Goal: Task Accomplishment & Management: Manage account settings

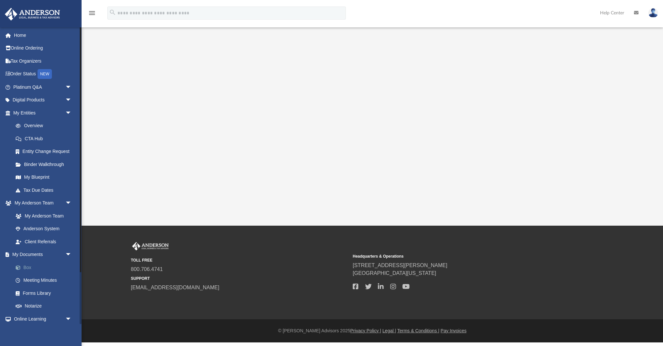
click at [29, 265] on link "Box" at bounding box center [45, 267] width 72 height 13
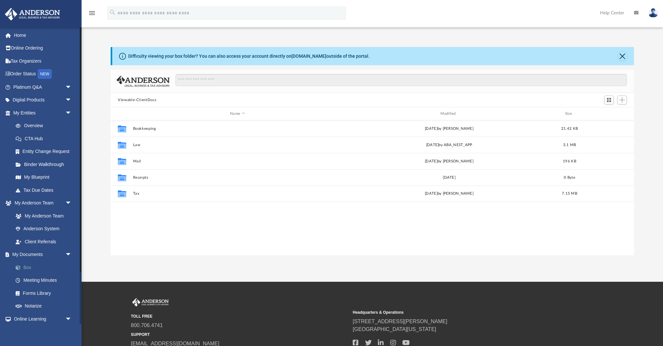
scroll to position [148, 523]
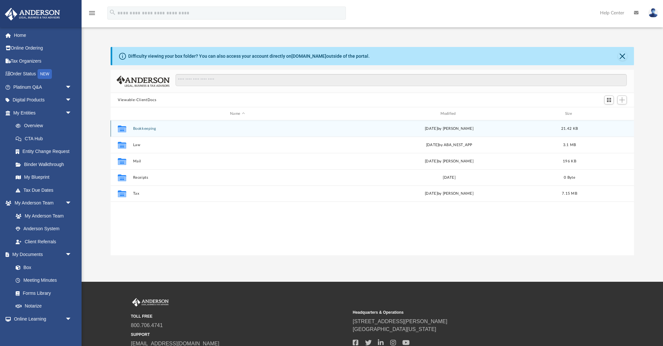
click at [143, 131] on div "Collaborated Folder Bookkeeping [DATE] by [PERSON_NAME] 21.42 KB" at bounding box center [372, 128] width 523 height 16
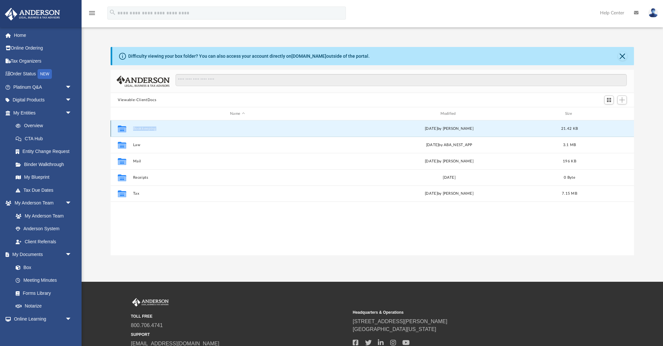
click at [143, 131] on div "Collaborated Folder Bookkeeping [DATE] by [PERSON_NAME] 21.42 KB" at bounding box center [372, 128] width 523 height 16
click at [143, 127] on button "Bookkeeping" at bounding box center [237, 129] width 209 height 4
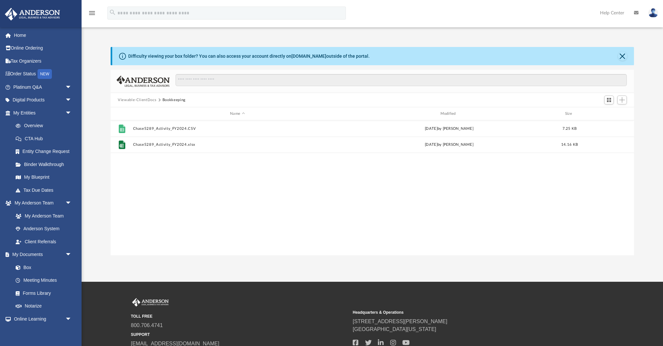
click at [183, 170] on div "File Chase5289_Activity_FY2024.CSV [DATE] by [PERSON_NAME] 7.25 KB File Chase52…" at bounding box center [372, 187] width 523 height 135
click at [624, 99] on span "Add" at bounding box center [622, 100] width 6 height 6
click at [610, 113] on li "Upload" at bounding box center [612, 112] width 21 height 7
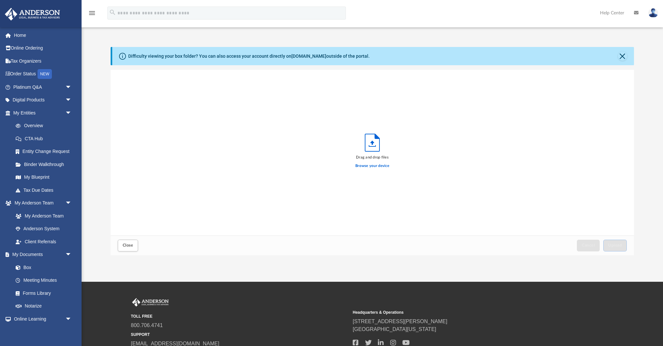
scroll to position [0, 0]
click at [126, 245] on span "Close" at bounding box center [128, 245] width 10 height 4
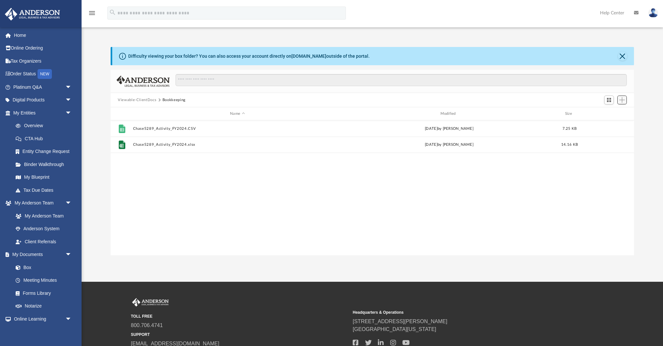
click at [624, 102] on span "Add" at bounding box center [622, 100] width 6 height 6
click at [613, 124] on li "New Folder" at bounding box center [612, 123] width 21 height 7
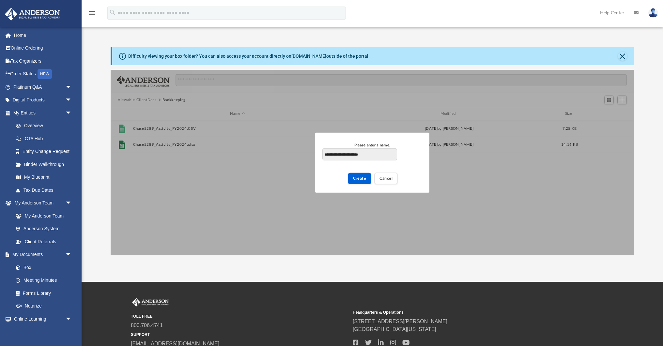
type input "**********"
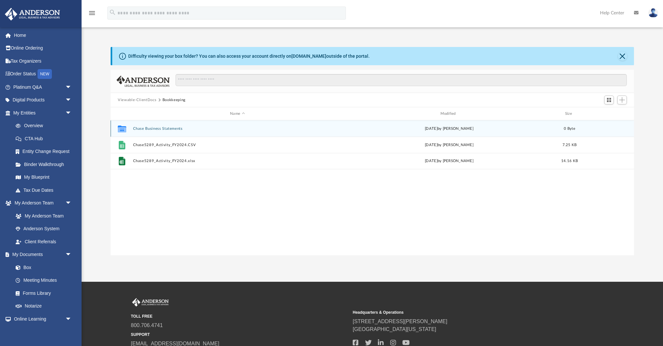
click at [155, 129] on button "Chase Business Statements" at bounding box center [237, 129] width 209 height 4
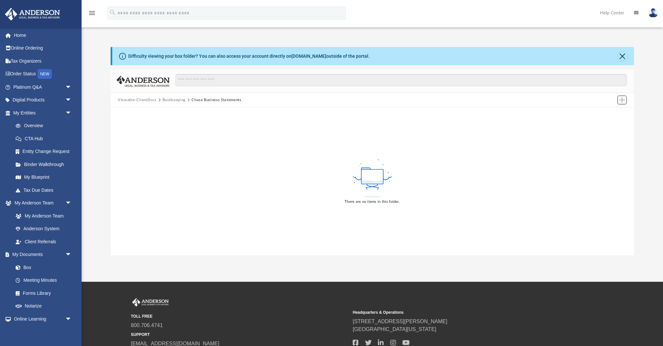
click at [621, 101] on span "Add" at bounding box center [622, 100] width 6 height 6
click at [612, 112] on li "Upload" at bounding box center [612, 112] width 21 height 7
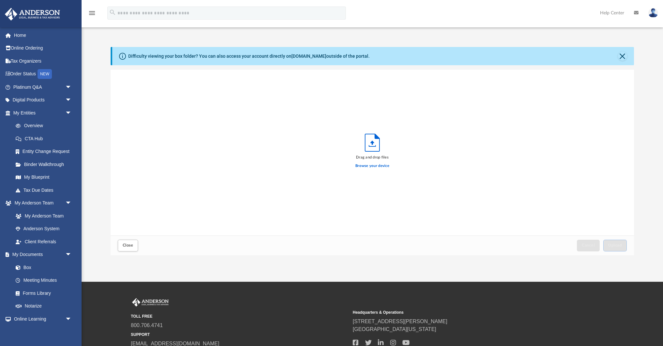
scroll to position [165, 523]
click at [372, 166] on label "Browse your device" at bounding box center [372, 166] width 34 height 6
click at [0, 0] on input "Browse your device" at bounding box center [0, 0] width 0 height 0
click at [127, 247] on span "Close" at bounding box center [128, 245] width 10 height 4
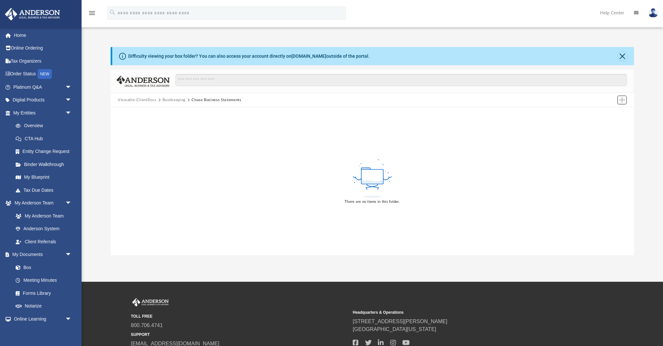
click at [624, 102] on span "Add" at bounding box center [622, 100] width 6 height 6
click at [615, 126] on li "New Folder" at bounding box center [612, 123] width 21 height 7
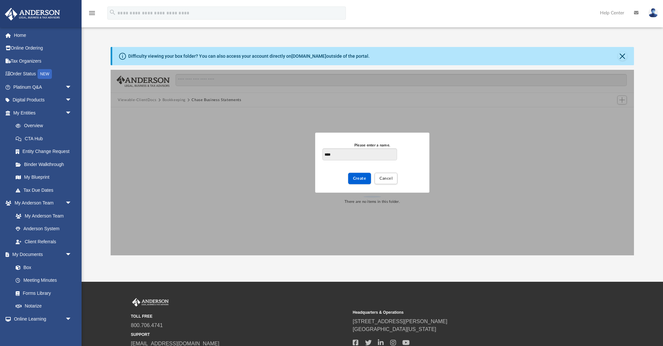
type input "****"
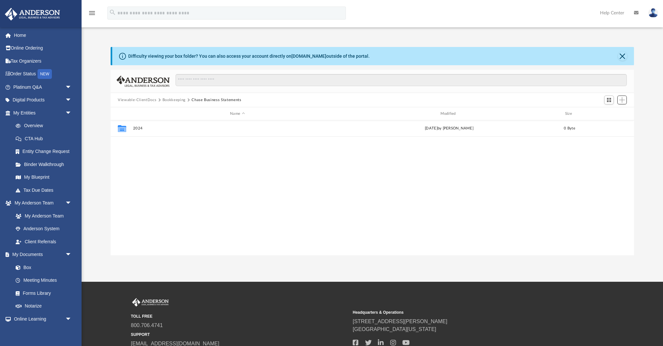
scroll to position [148, 523]
click at [623, 101] on span "Add" at bounding box center [622, 100] width 6 height 6
click at [606, 124] on li "New Folder" at bounding box center [612, 123] width 21 height 7
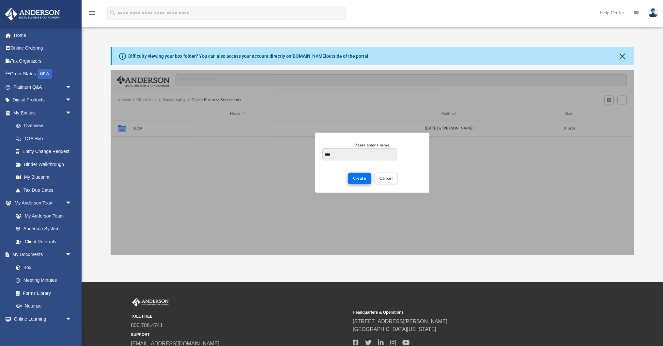
type input "****"
click at [359, 178] on span "Create" at bounding box center [359, 178] width 13 height 4
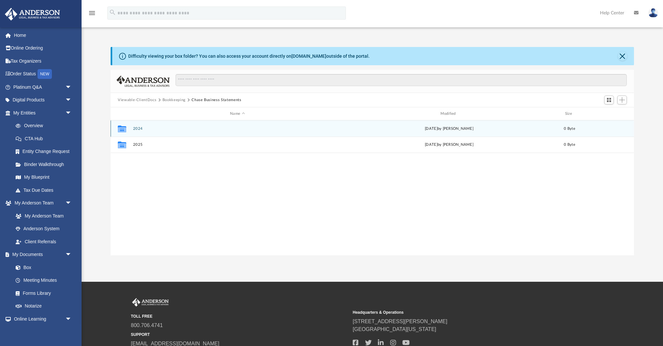
click at [140, 128] on button "2024" at bounding box center [237, 129] width 209 height 4
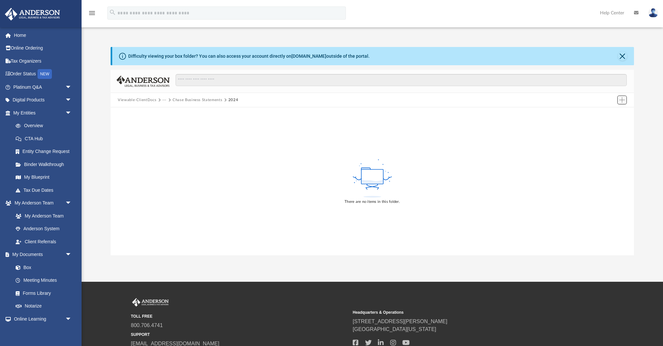
click at [619, 99] on span "Add" at bounding box center [622, 100] width 6 height 6
click at [609, 111] on li "Upload" at bounding box center [612, 112] width 21 height 7
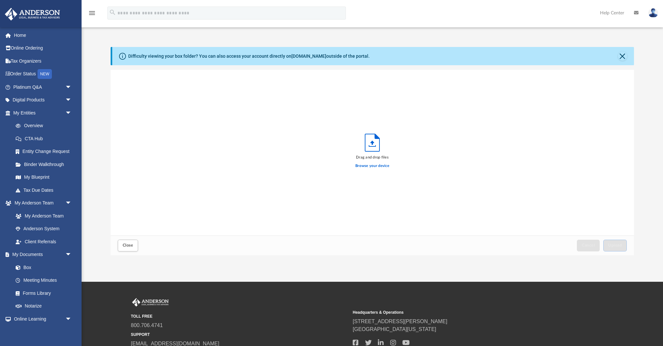
scroll to position [165, 523]
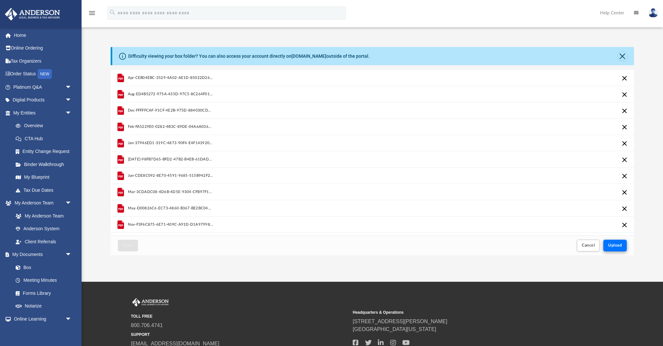
click at [620, 245] on span "Upload" at bounding box center [615, 245] width 14 height 4
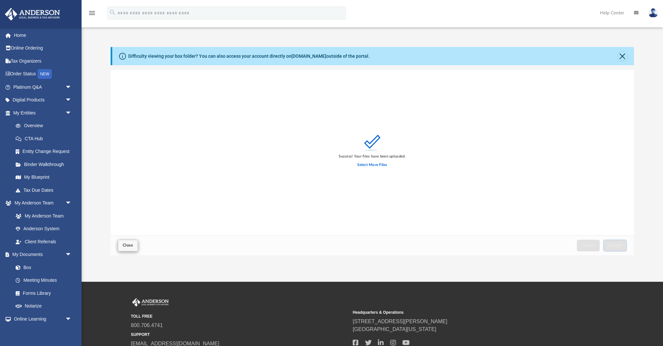
click at [131, 245] on span "Close" at bounding box center [128, 245] width 10 height 4
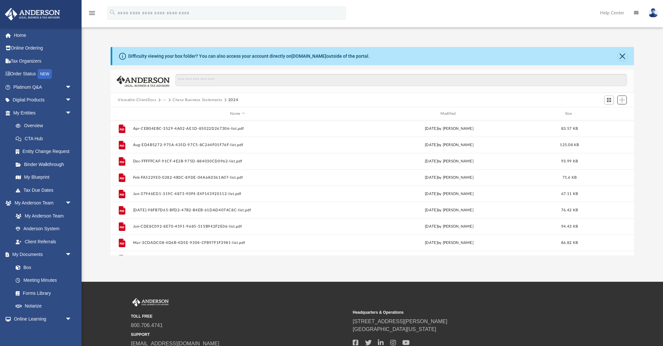
scroll to position [148, 523]
click at [386, 53] on div "Difficulty viewing your box folder? You can also access your account directly o…" at bounding box center [373, 56] width 522 height 18
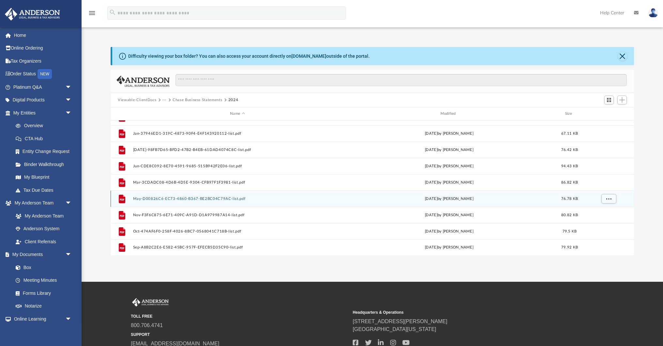
scroll to position [0, 0]
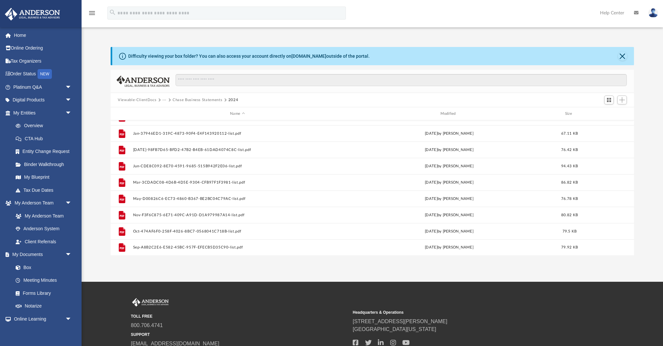
click at [209, 99] on button "Chase Business Statements" at bounding box center [198, 100] width 50 height 6
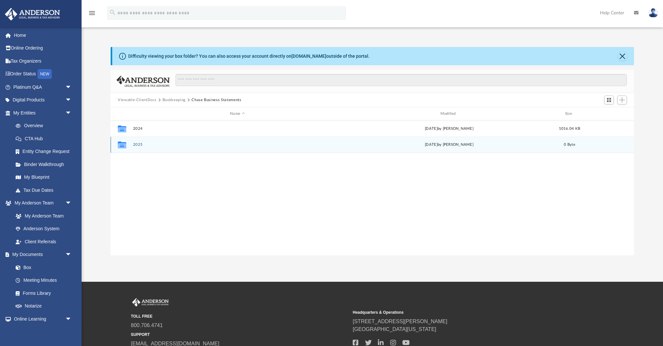
click at [137, 146] on button "2025" at bounding box center [237, 145] width 209 height 4
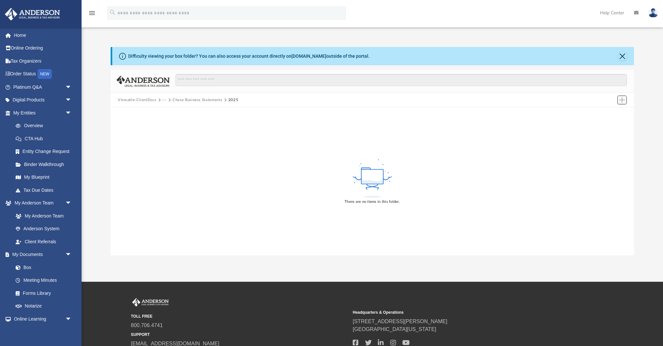
click at [622, 103] on button "Add" at bounding box center [622, 100] width 10 height 9
click at [609, 112] on li "Upload" at bounding box center [612, 112] width 21 height 7
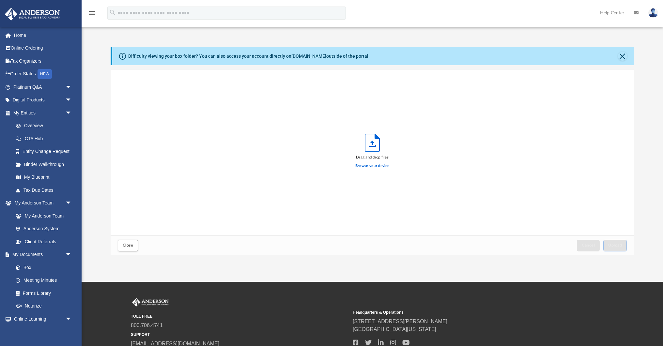
scroll to position [165, 523]
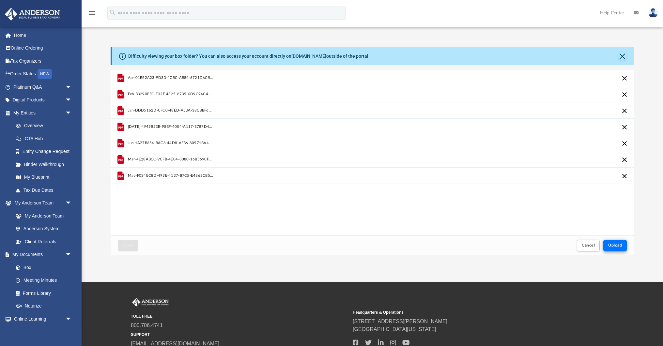
click at [616, 246] on span "Upload" at bounding box center [615, 245] width 14 height 4
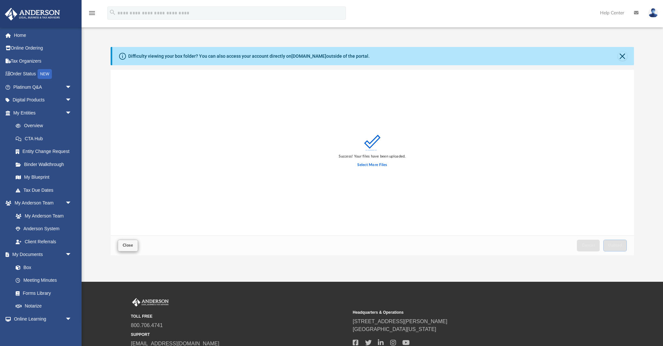
click at [128, 247] on span "Close" at bounding box center [128, 245] width 10 height 4
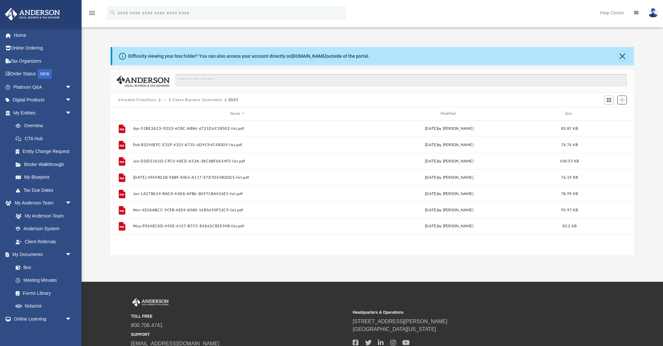
scroll to position [0, 0]
click at [200, 98] on button "Chase Business Statements" at bounding box center [198, 100] width 50 height 6
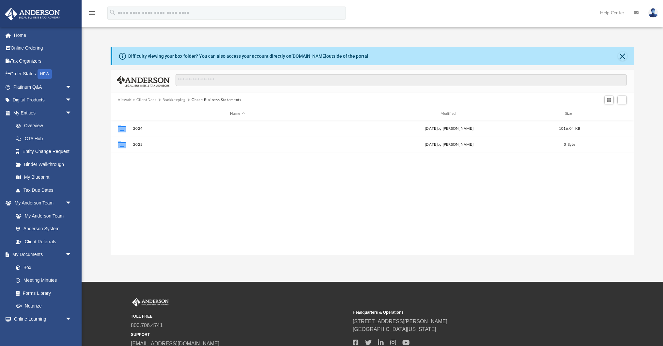
click at [145, 100] on button "Viewable-ClientDocs" at bounding box center [137, 100] width 38 height 6
click at [172, 232] on div "Collaborated Folder Bookkeeping [DATE] by [PERSON_NAME] 1.01 MB Collaborated Fo…" at bounding box center [372, 187] width 523 height 135
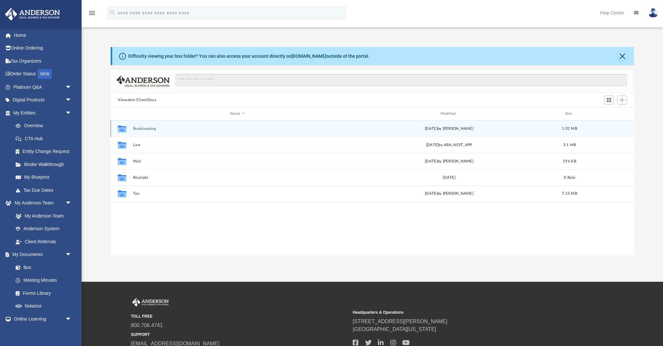
click at [149, 131] on div "Collaborated Folder Bookkeeping [DATE] by [PERSON_NAME] 1.01 MB" at bounding box center [372, 128] width 523 height 16
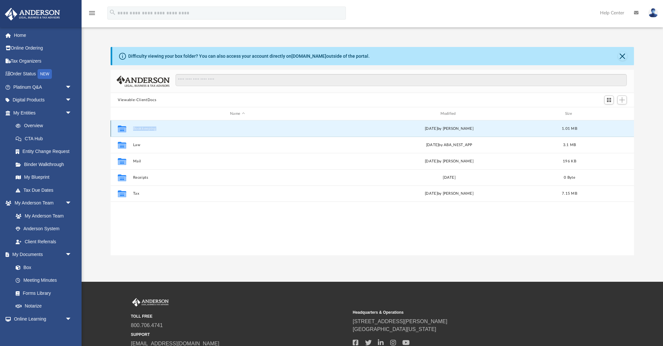
click at [149, 131] on div "Collaborated Folder Bookkeeping [DATE] by [PERSON_NAME] 1.01 MB" at bounding box center [372, 128] width 523 height 16
click at [146, 128] on button "Bookkeeping" at bounding box center [237, 129] width 209 height 4
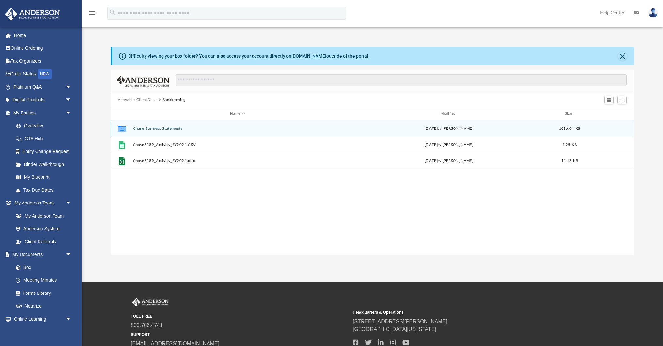
click at [146, 128] on button "Chase Business Statements" at bounding box center [237, 129] width 209 height 4
click at [139, 127] on button "2024" at bounding box center [237, 129] width 209 height 4
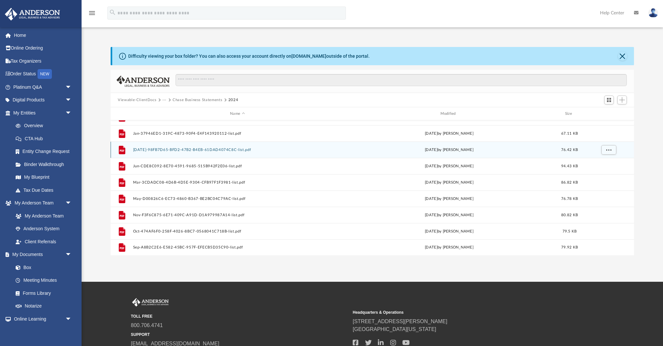
scroll to position [60, 0]
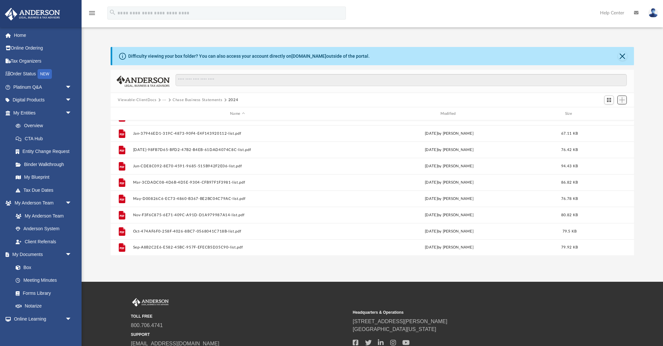
click at [624, 101] on span "Add" at bounding box center [622, 100] width 6 height 6
click at [604, 114] on li "Upload" at bounding box center [612, 112] width 21 height 7
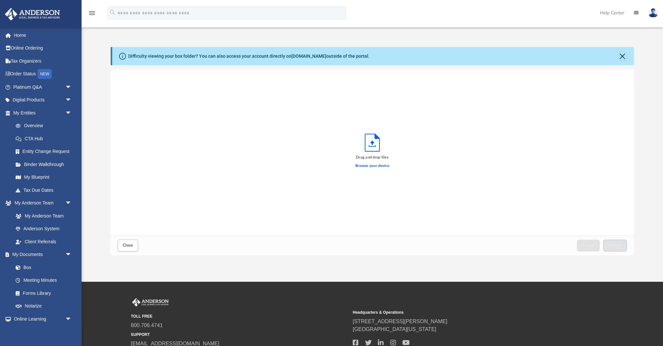
scroll to position [0, 0]
click at [614, 247] on span "Upload" at bounding box center [615, 245] width 14 height 4
click at [131, 246] on span "Close" at bounding box center [128, 245] width 10 height 4
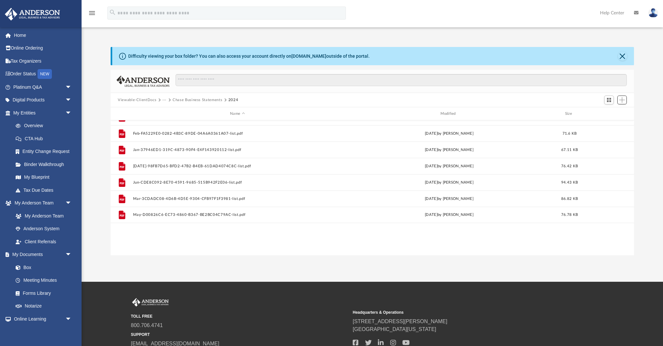
scroll to position [0, 0]
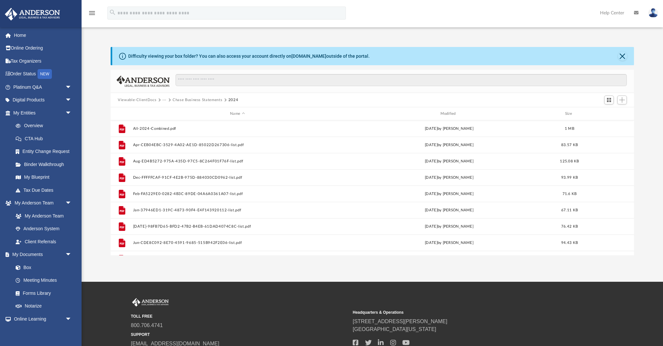
click at [197, 98] on button "Chase Business Statements" at bounding box center [198, 100] width 50 height 6
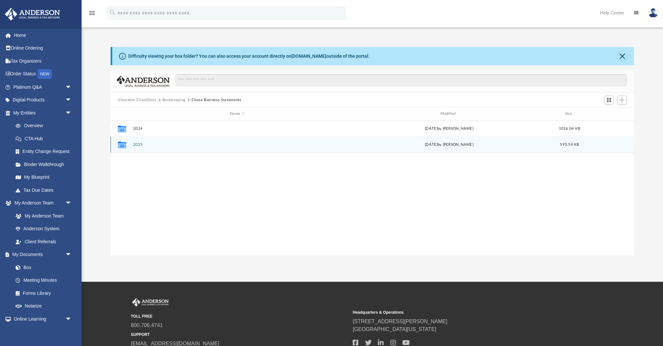
click at [137, 144] on button "2025" at bounding box center [237, 145] width 209 height 4
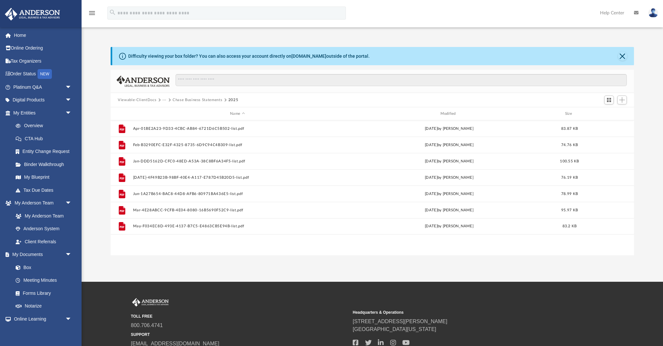
click at [205, 101] on button "Chase Business Statements" at bounding box center [198, 100] width 50 height 6
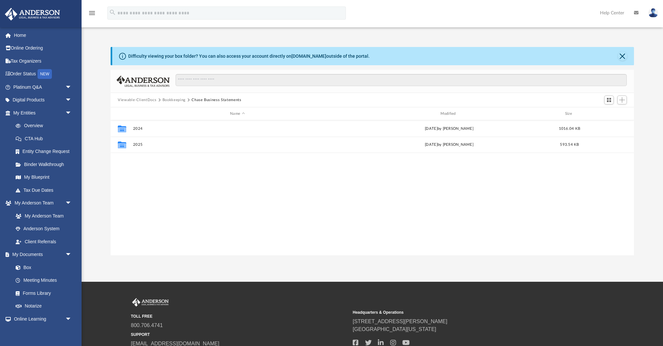
click at [202, 212] on div "Collaborated Folder 2024 [DATE] by [PERSON_NAME] 1016.04 KB Collaborated Folder…" at bounding box center [372, 187] width 523 height 135
click at [467, 187] on div "Collaborated Folder 2024 [DATE] by [PERSON_NAME] 1016.04 KB Collaborated Folder…" at bounding box center [372, 187] width 523 height 135
click at [349, 177] on div "Collaborated Folder 2024 [DATE] by [PERSON_NAME] 1016.04 KB Collaborated Folder…" at bounding box center [372, 187] width 523 height 135
click at [180, 100] on button "Bookkeeping" at bounding box center [173, 100] width 23 height 6
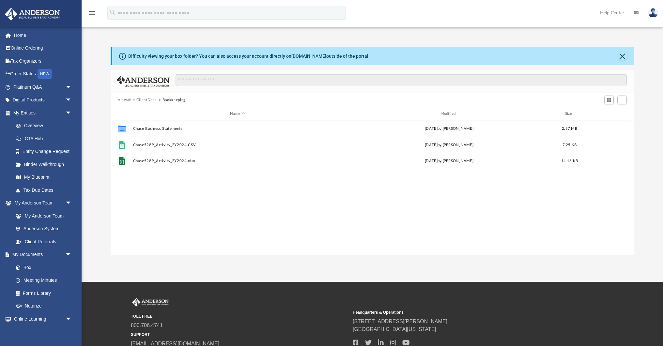
click at [141, 101] on button "Viewable-ClientDocs" at bounding box center [137, 100] width 38 height 6
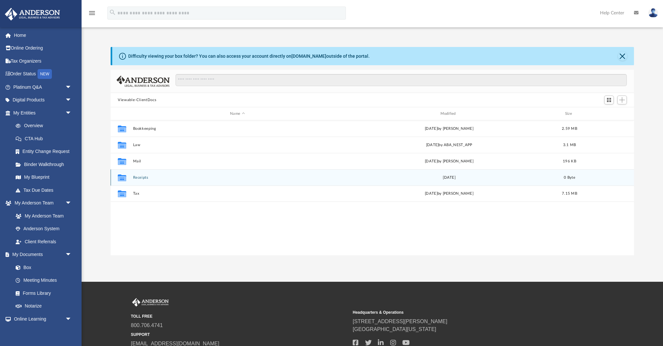
click at [143, 178] on button "Receipts" at bounding box center [237, 177] width 209 height 4
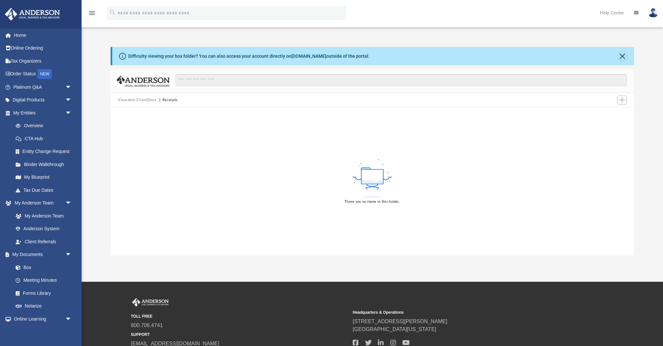
click at [219, 145] on div "There are no items in this folder." at bounding box center [372, 181] width 523 height 148
click at [200, 149] on div "There are no items in this folder." at bounding box center [372, 181] width 523 height 148
click at [146, 101] on button "Viewable-ClientDocs" at bounding box center [137, 100] width 38 height 6
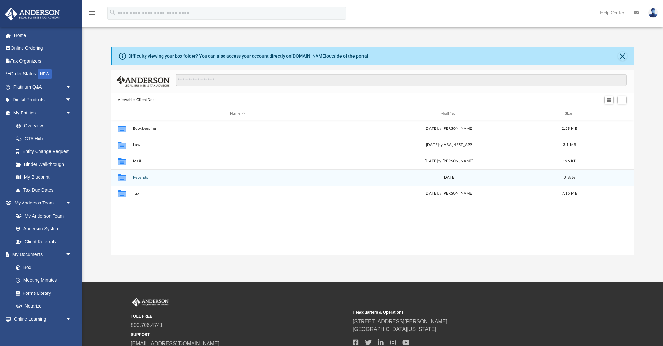
scroll to position [148, 523]
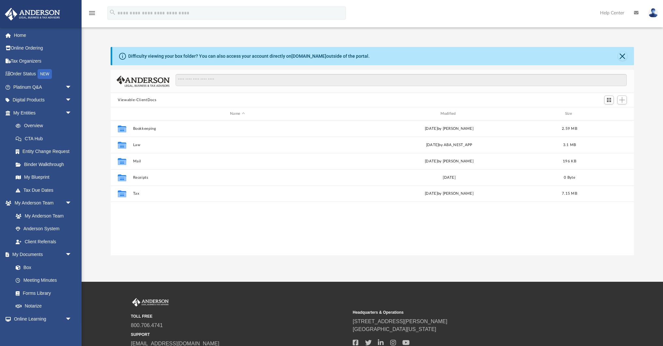
click at [254, 235] on div "Collaborated Folder Bookkeeping [DATE] by [PERSON_NAME] 2.59 MB Collaborated Fo…" at bounding box center [372, 187] width 523 height 135
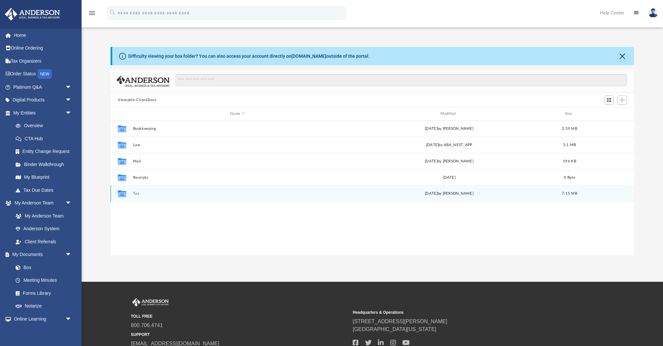
click at [136, 194] on button "Tax" at bounding box center [237, 193] width 209 height 4
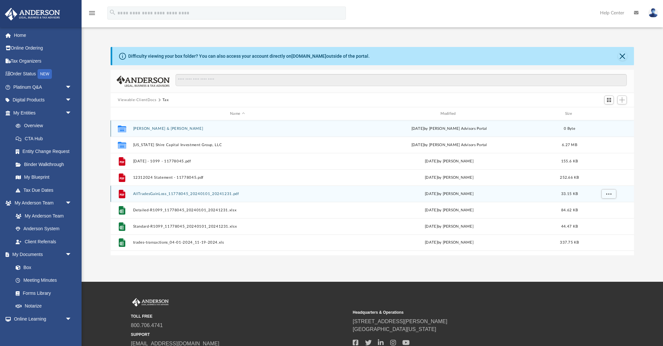
scroll to position [0, 0]
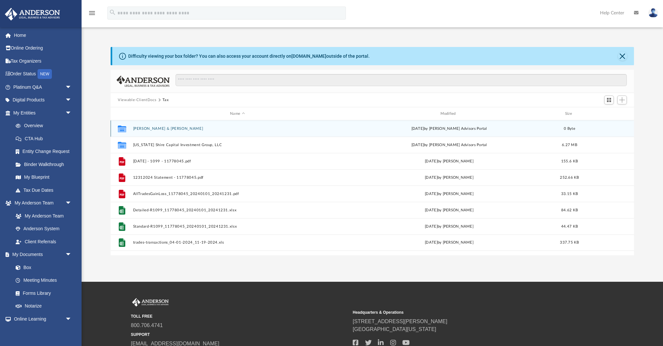
click at [167, 128] on button "[PERSON_NAME] & [PERSON_NAME]" at bounding box center [237, 129] width 209 height 4
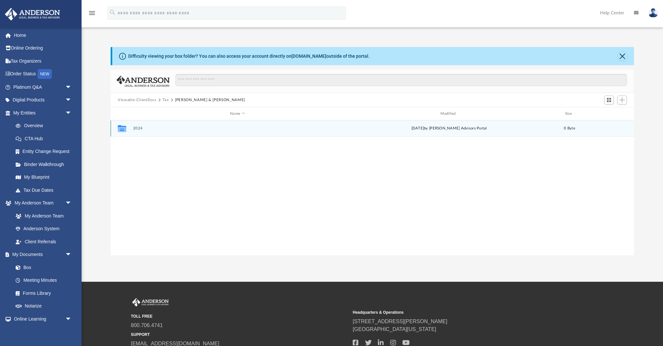
click at [130, 126] on div "Collaborated Folder 2024 [DATE] by [PERSON_NAME] Advisors Portal 0 Byte" at bounding box center [372, 128] width 523 height 16
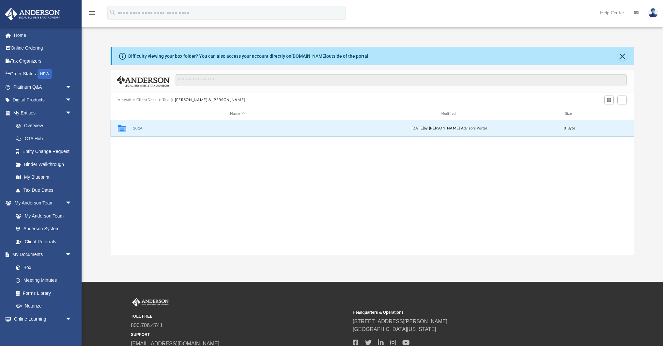
click at [140, 130] on button "2024" at bounding box center [237, 128] width 209 height 4
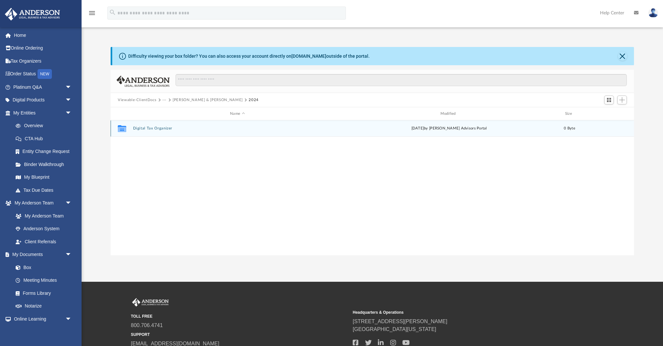
click at [140, 130] on button "Digital Tax Organizer" at bounding box center [237, 128] width 209 height 4
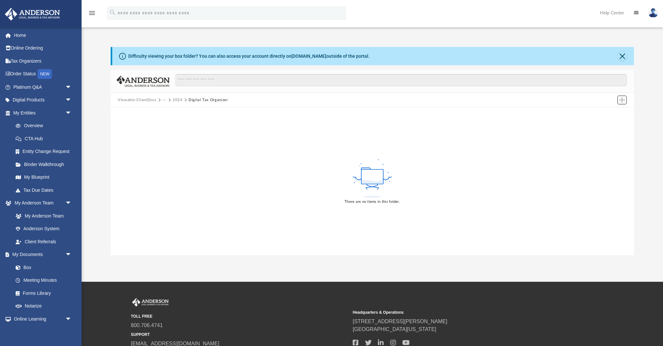
click at [623, 101] on span "Add" at bounding box center [622, 100] width 6 height 6
click at [609, 112] on li "Upload" at bounding box center [612, 112] width 21 height 7
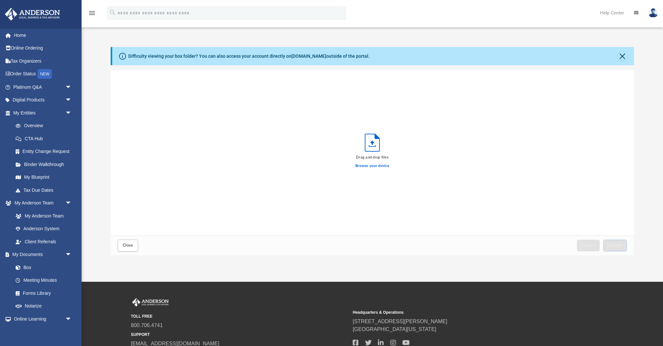
scroll to position [165, 523]
click at [130, 245] on span "Close" at bounding box center [128, 245] width 10 height 4
